Goal: Obtain resource: Download file/media

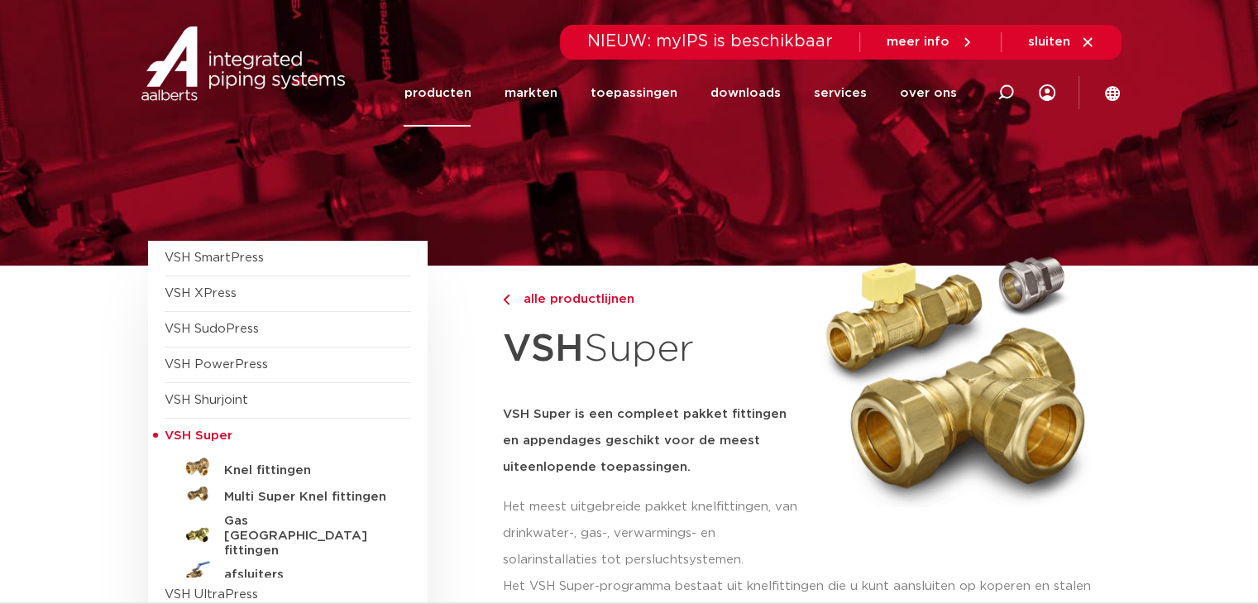
scroll to position [83, 0]
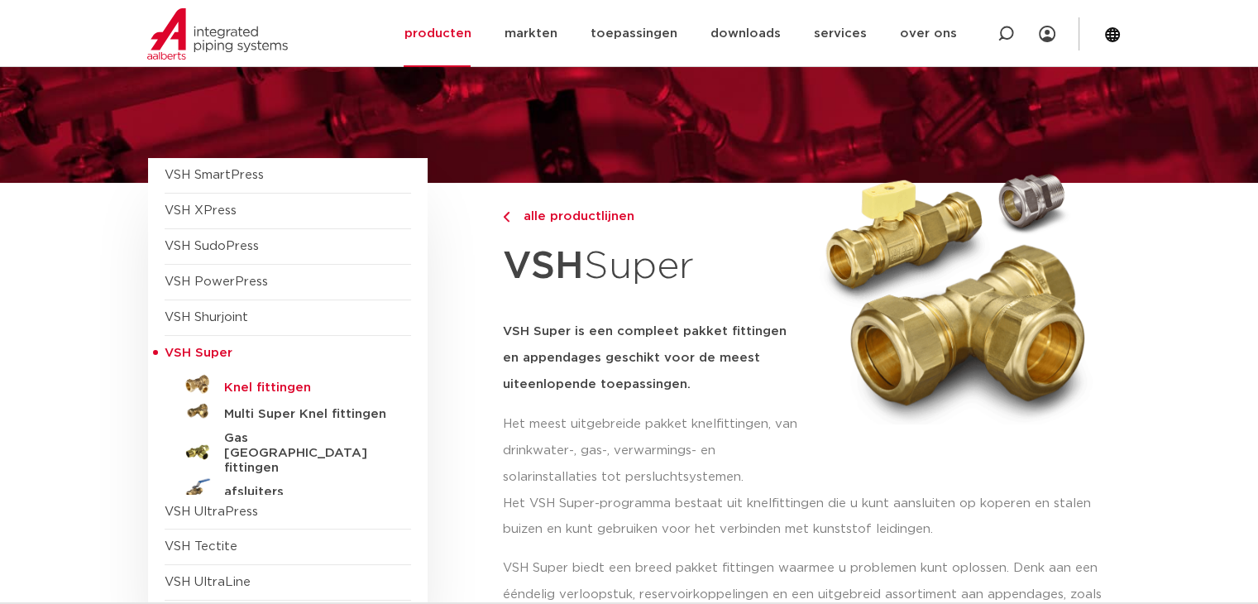
click at [256, 387] on h5 "Knel fittingen" at bounding box center [306, 387] width 164 height 15
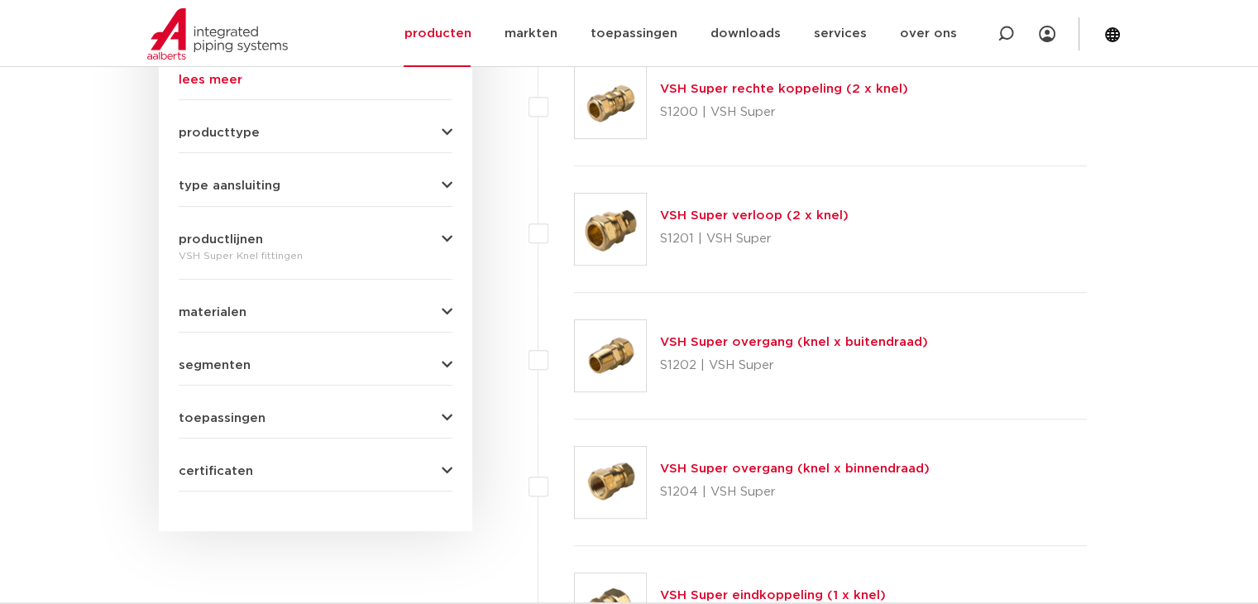
scroll to position [662, 0]
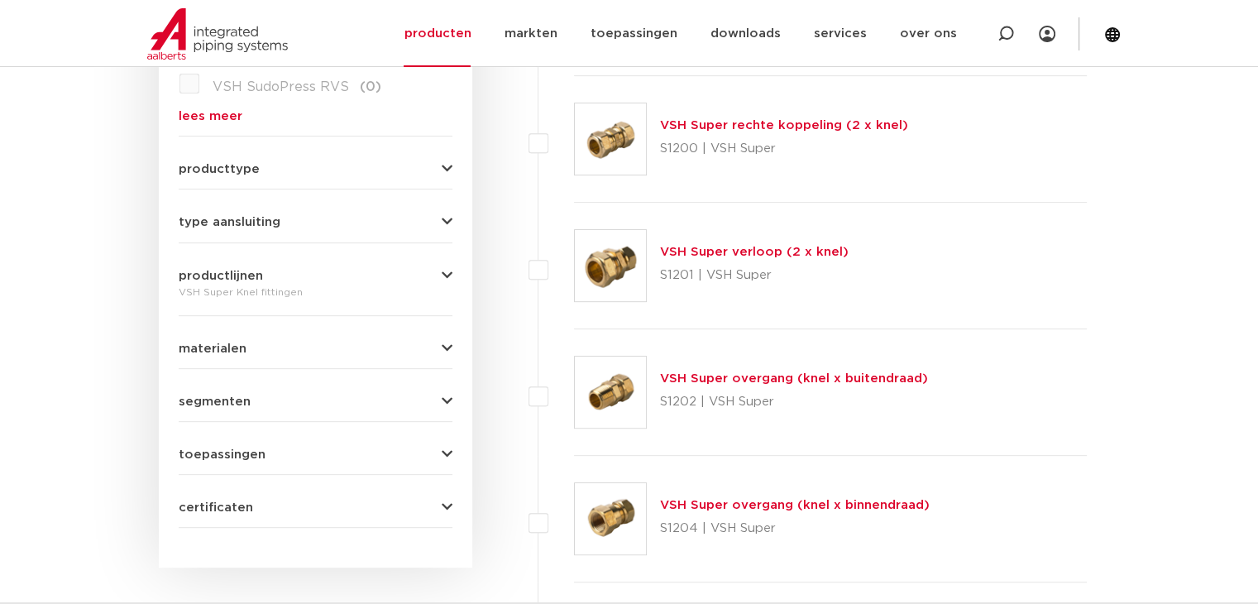
click at [744, 377] on link "VSH Super overgang (knel x buitendraad)" at bounding box center [794, 378] width 268 height 12
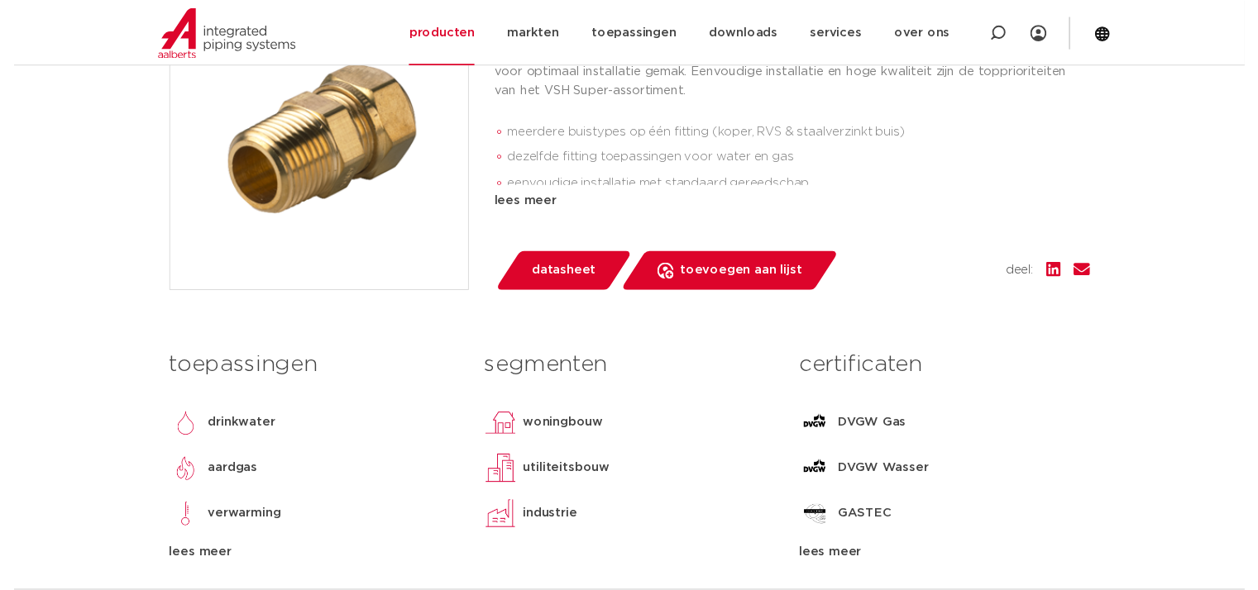
scroll to position [496, 0]
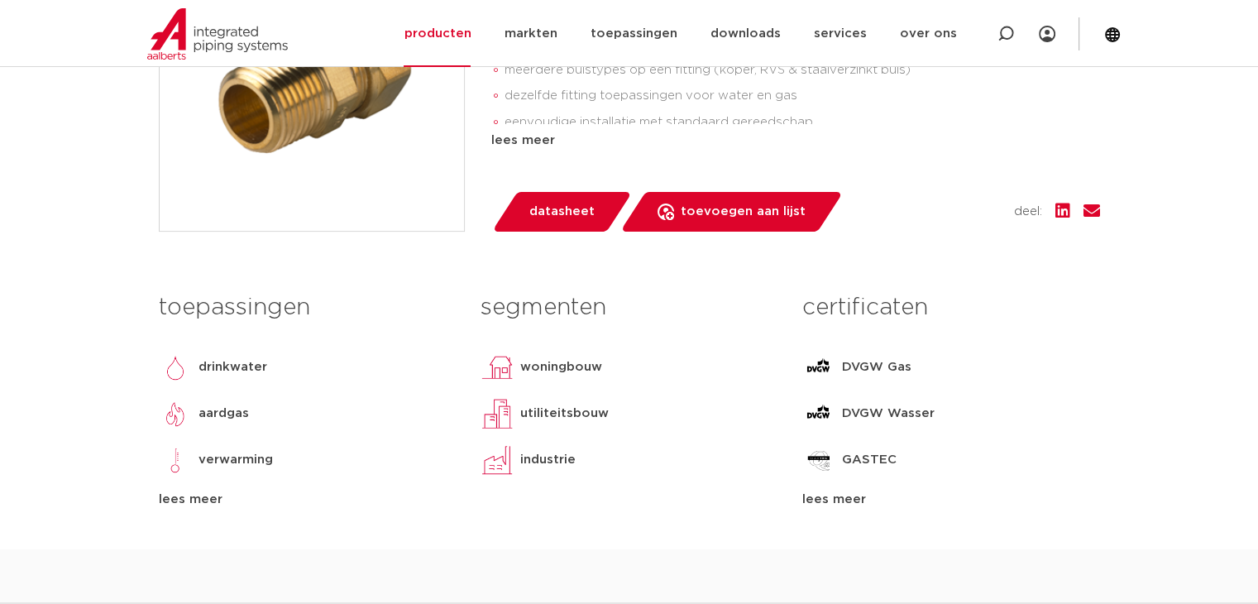
click at [563, 214] on span "datasheet" at bounding box center [561, 211] width 65 height 26
